Goal: Transaction & Acquisition: Book appointment/travel/reservation

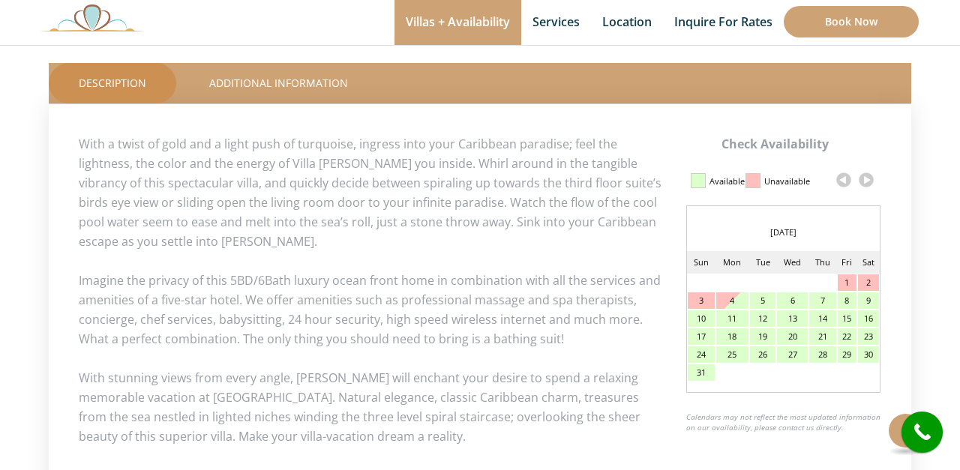
scroll to position [667, 0]
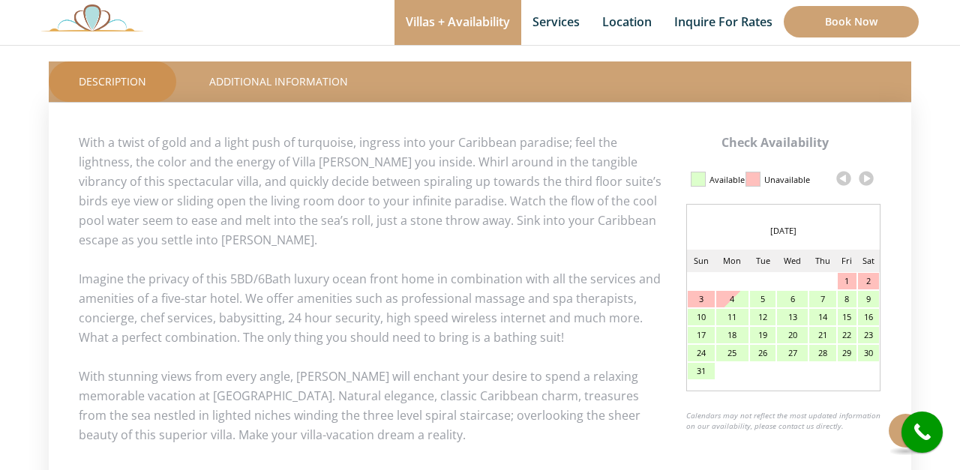
click at [841, 179] on link at bounding box center [843, 178] width 22 height 22
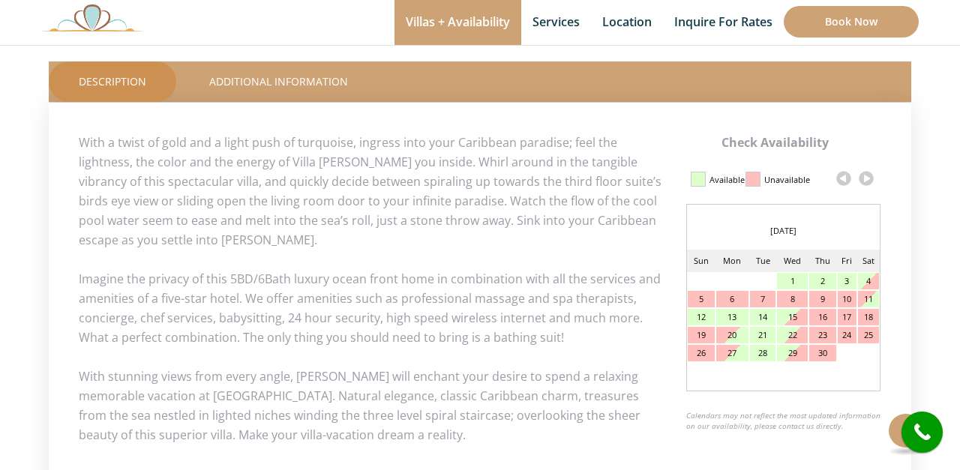
click at [841, 179] on link at bounding box center [843, 178] width 22 height 22
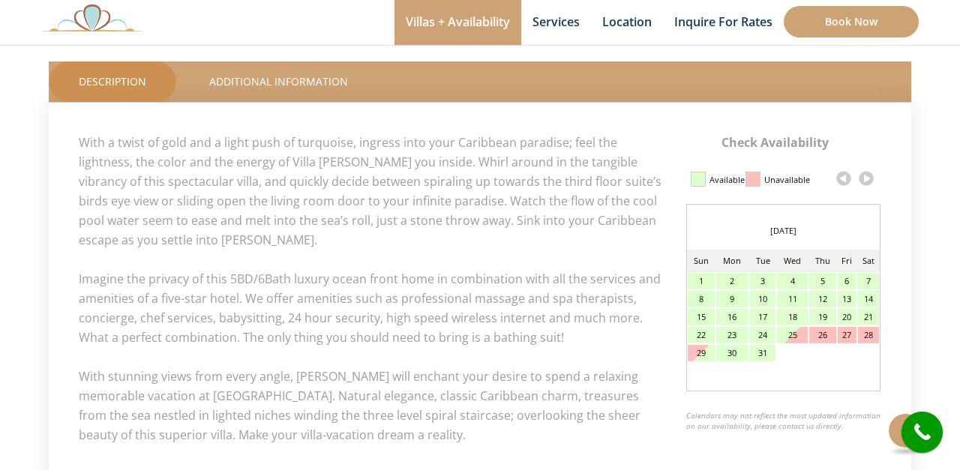
click at [867, 178] on link at bounding box center [866, 178] width 22 height 22
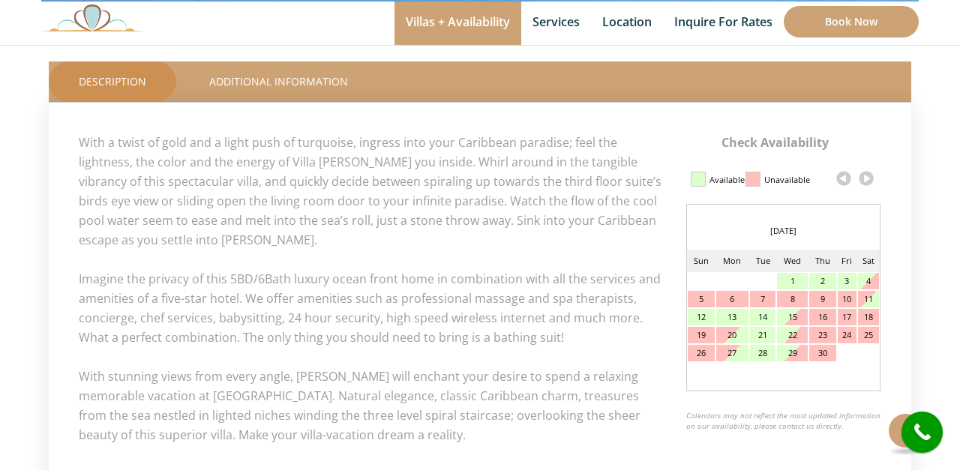
click at [867, 178] on link at bounding box center [866, 178] width 22 height 22
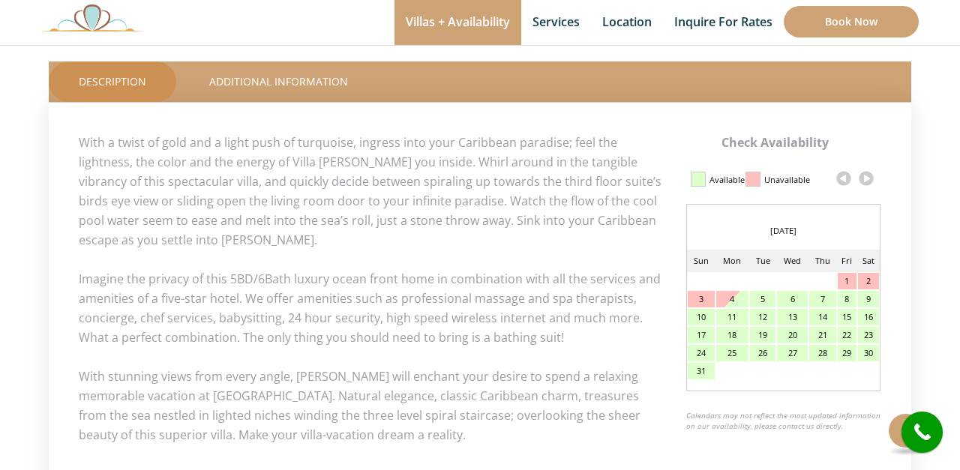
click at [842, 178] on link at bounding box center [843, 178] width 22 height 22
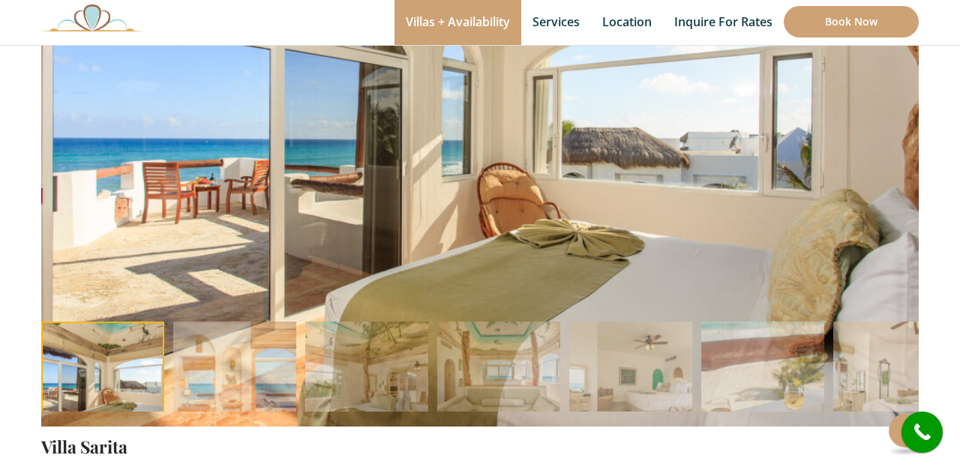
scroll to position [245, 0]
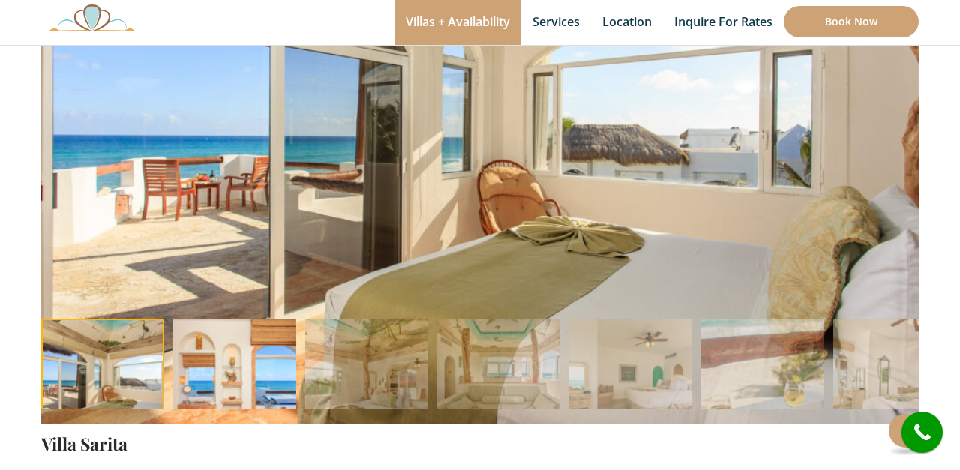
click at [250, 387] on img at bounding box center [234, 380] width 123 height 123
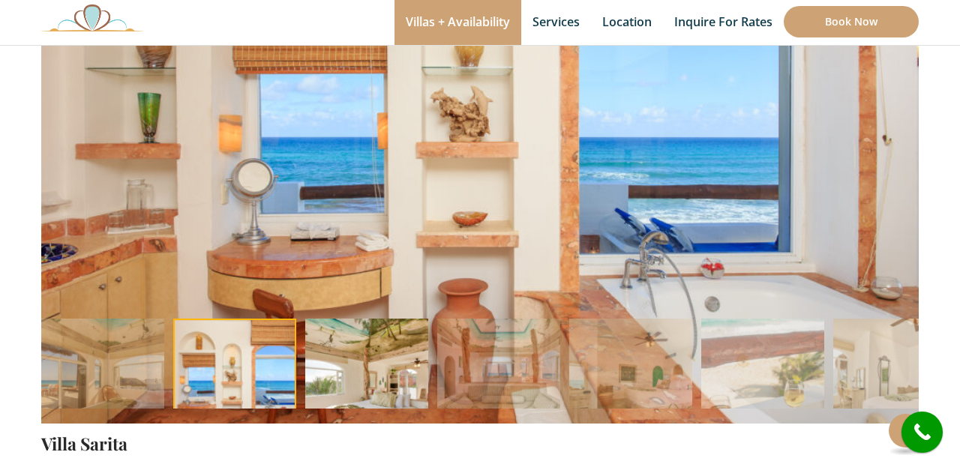
click at [337, 360] on img at bounding box center [366, 380] width 123 height 123
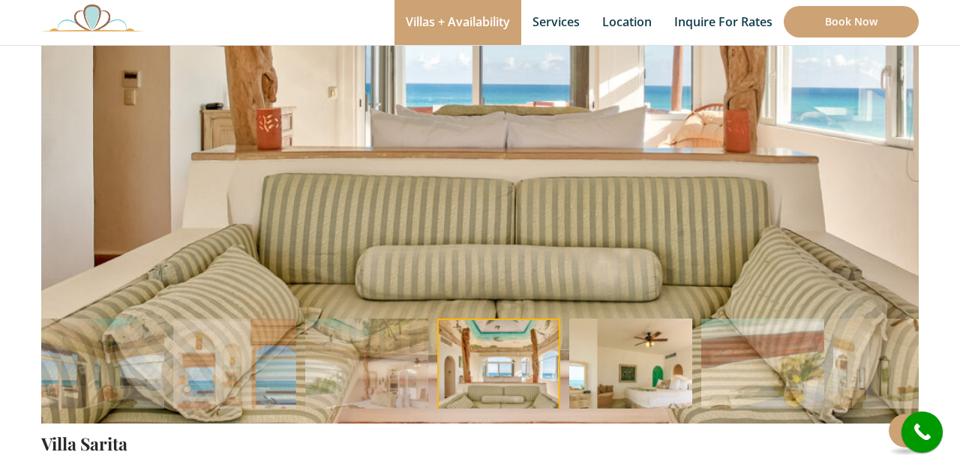
click at [611, 354] on img at bounding box center [630, 380] width 123 height 123
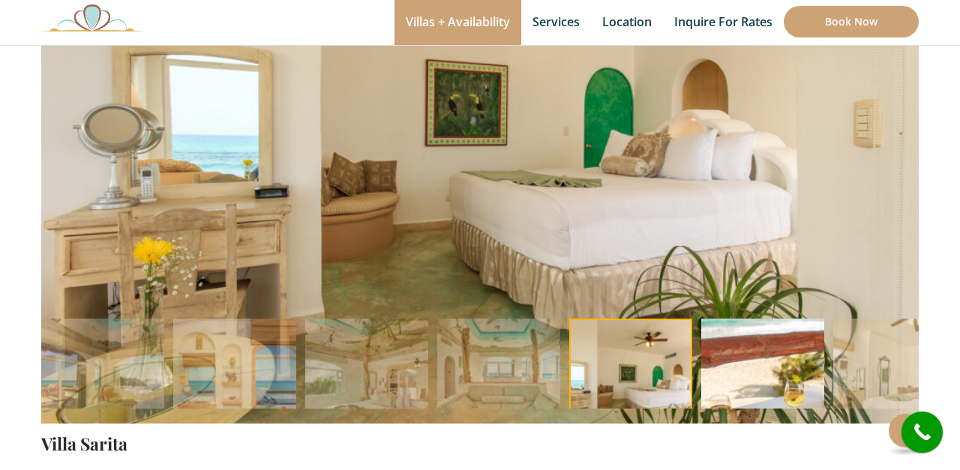
click at [721, 355] on img at bounding box center [762, 380] width 123 height 123
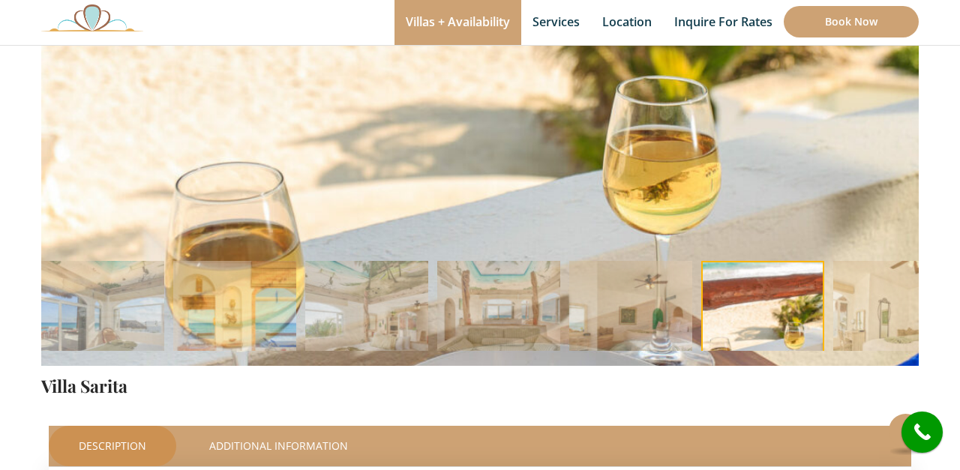
scroll to position [304, 0]
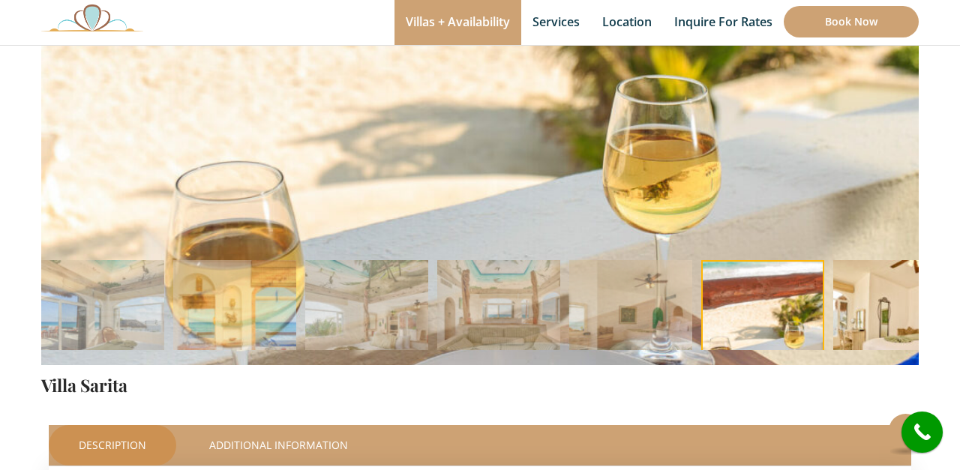
click at [868, 319] on img at bounding box center [894, 321] width 123 height 123
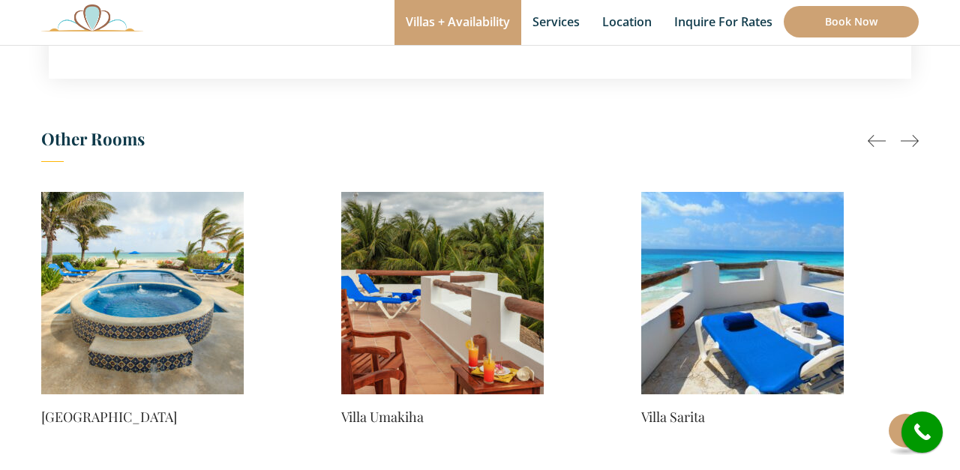
scroll to position [1297, 0]
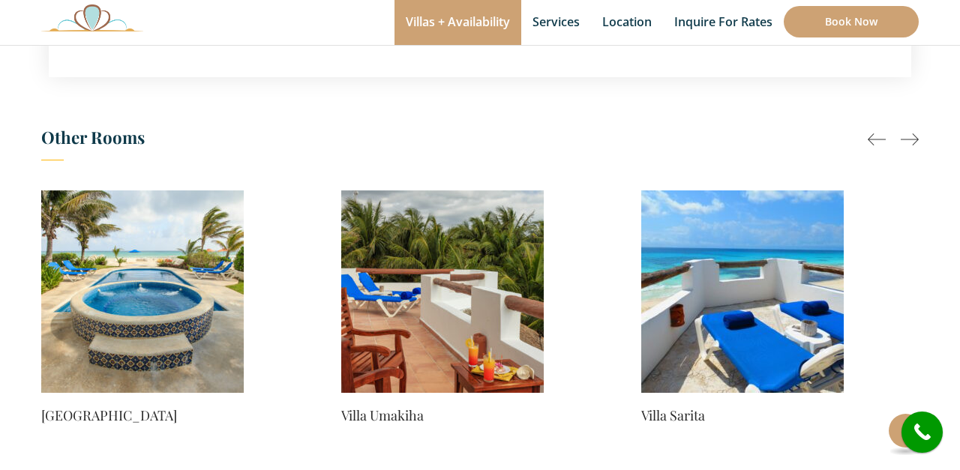
click at [472, 333] on img at bounding box center [442, 291] width 202 height 202
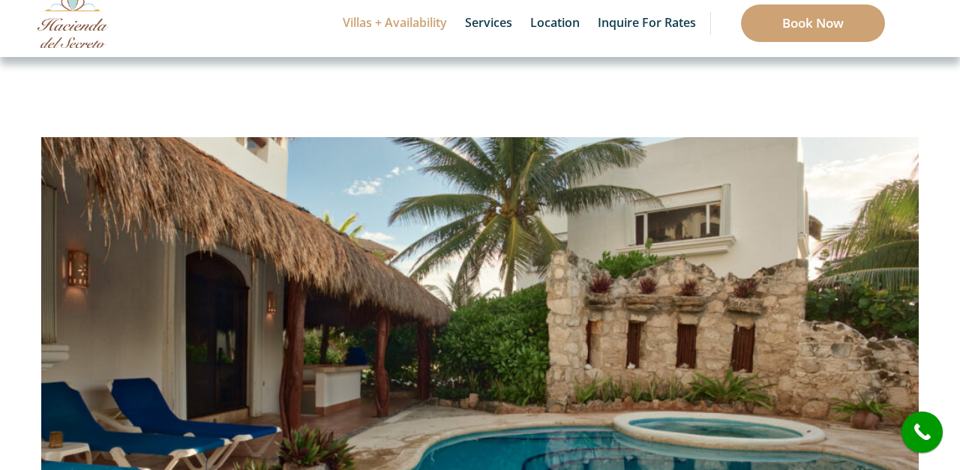
scroll to position [66, 0]
